Goal: Task Accomplishment & Management: Manage account settings

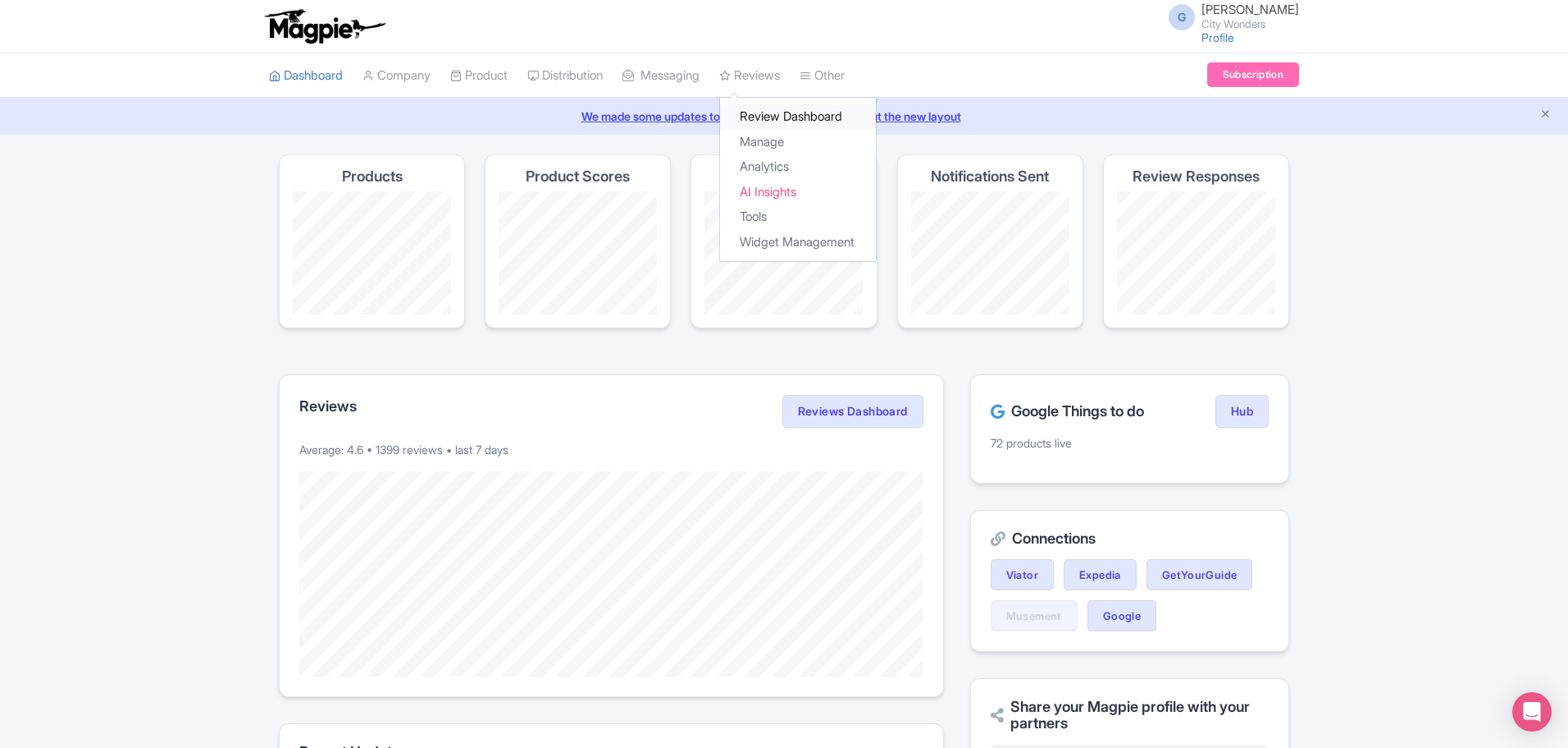
click at [797, 116] on link "Review Dashboard" at bounding box center [798, 116] width 156 height 26
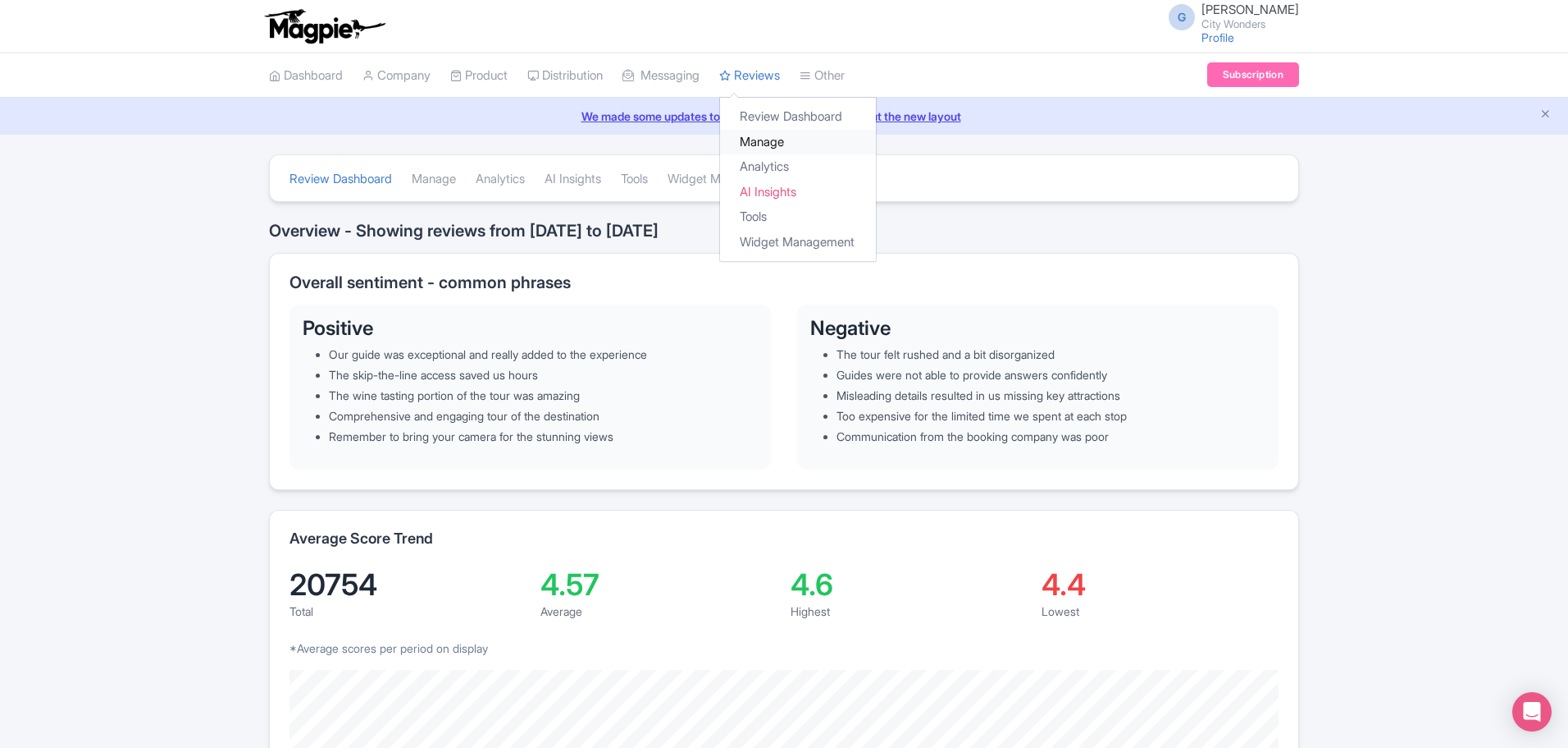
click at [790, 146] on link "Manage" at bounding box center [798, 142] width 156 height 26
click at [446, 184] on link "Manage" at bounding box center [434, 179] width 44 height 45
